Goal: Check status

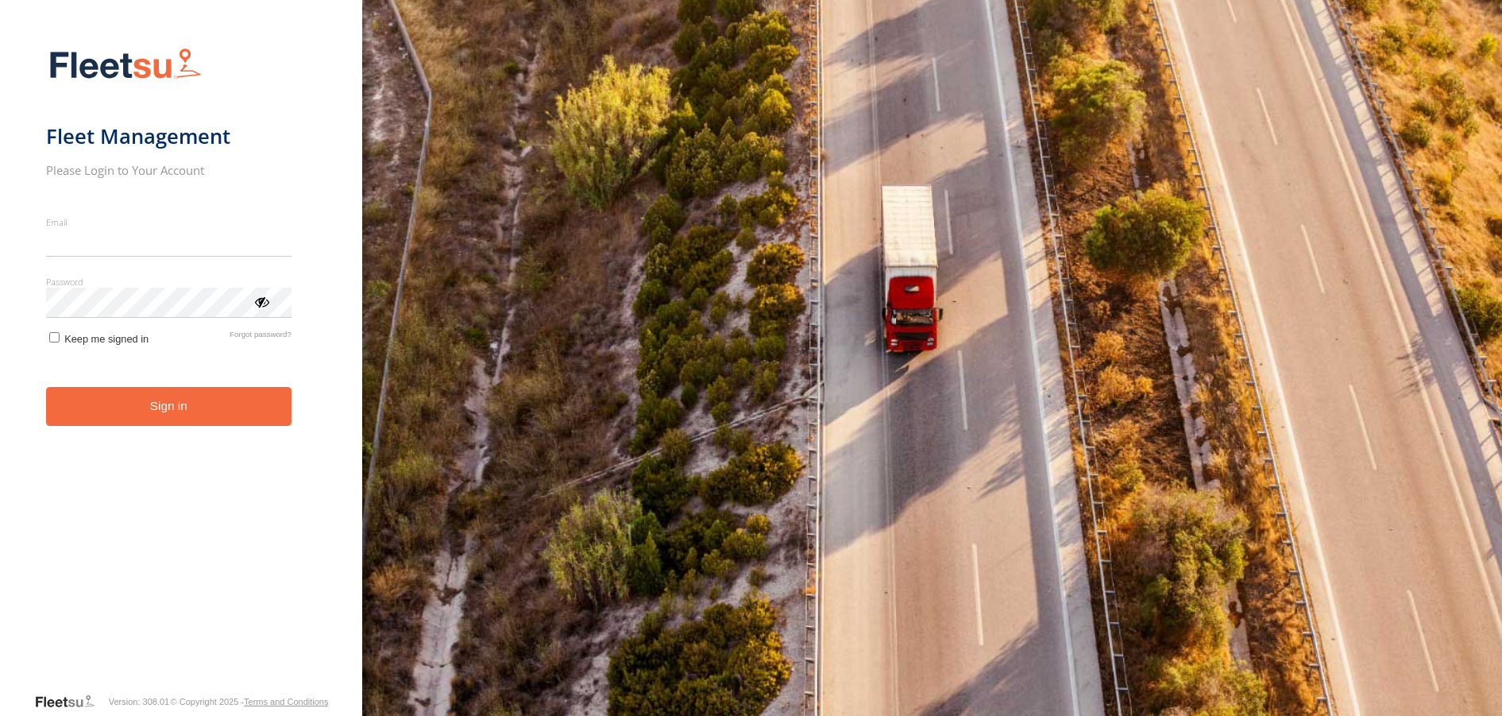
type input "**********"
click at [153, 418] on button "Sign in" at bounding box center [168, 406] width 245 height 39
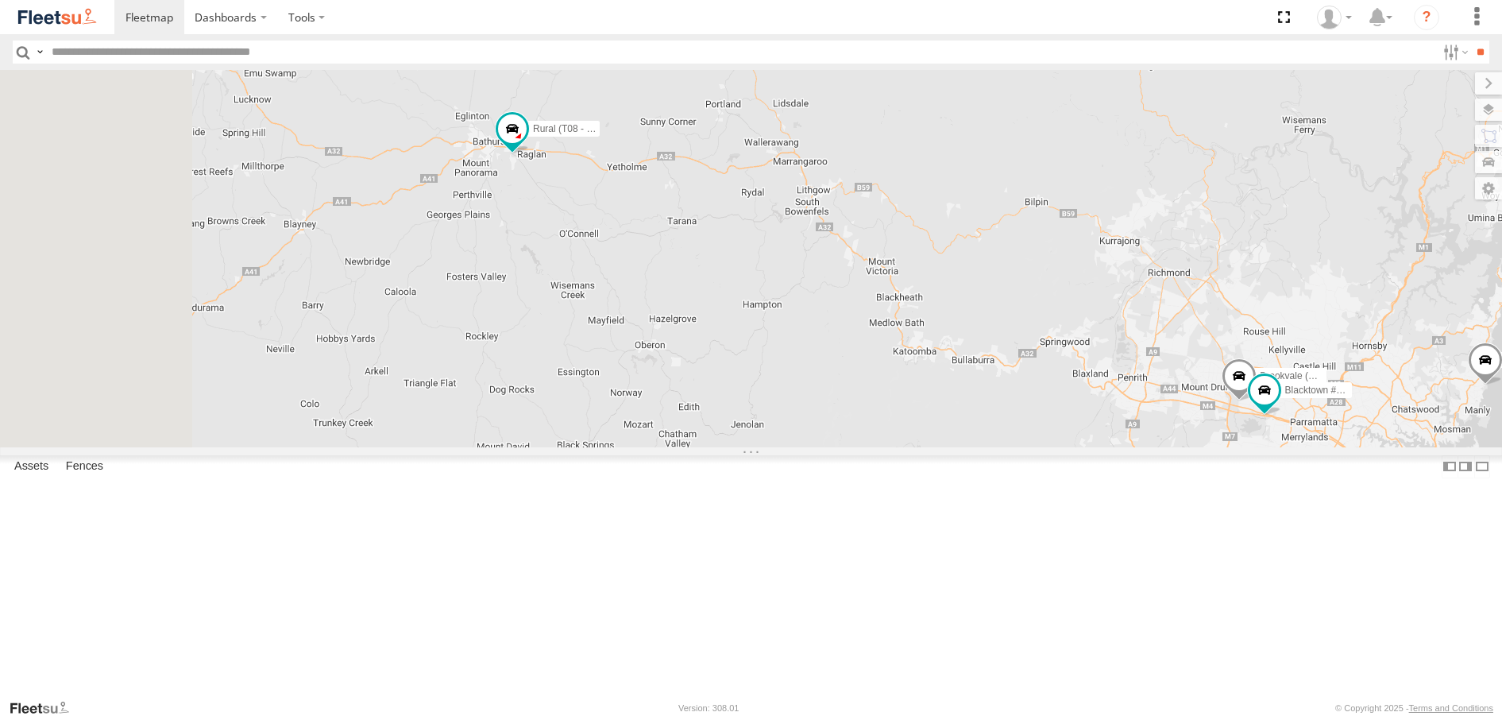
drag, startPoint x: 484, startPoint y: 233, endPoint x: 735, endPoint y: 338, distance: 272.0
click at [735, 338] on div "Brookvale (T10 - [PERSON_NAME]) Rural (T08 - [PERSON_NAME]) Blacktown #1 (T09 -…" at bounding box center [751, 258] width 1502 height 376
